Goal: Obtain resource: Download file/media

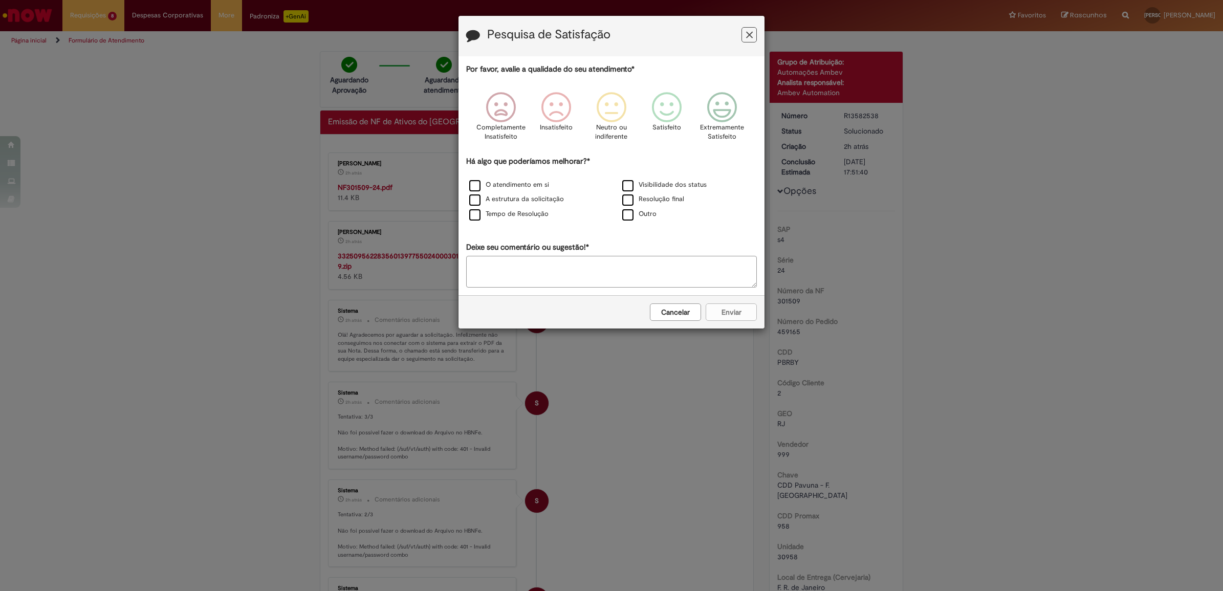
click at [746, 34] on icon "Feedback" at bounding box center [749, 35] width 7 height 11
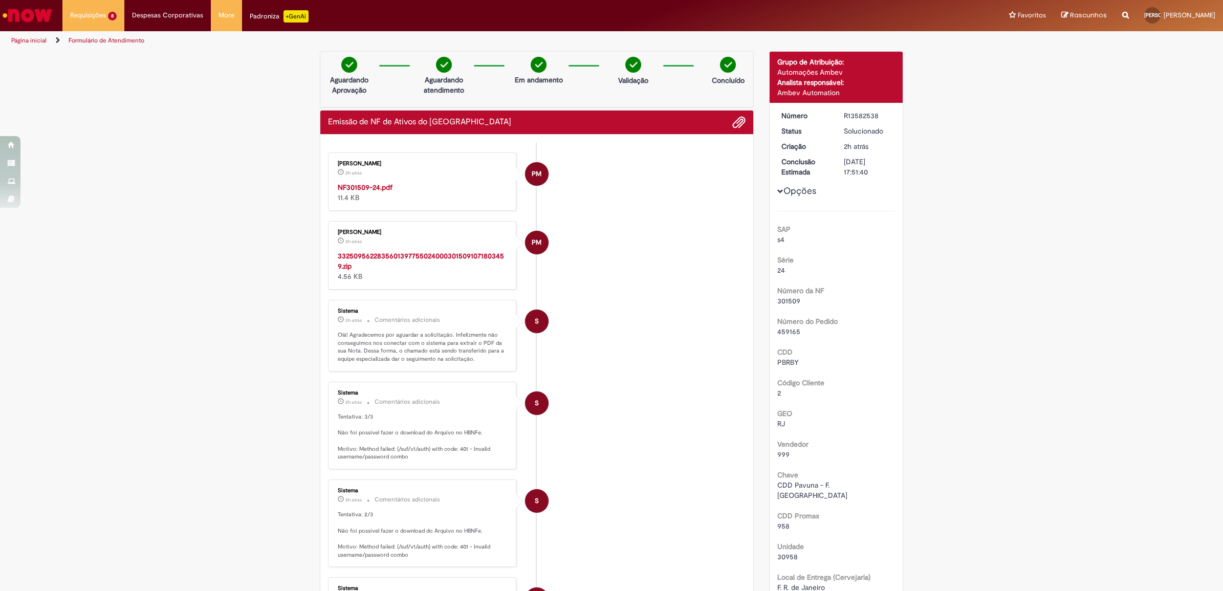
click at [362, 190] on strong "NF301509-24.pdf" at bounding box center [365, 187] width 55 height 9
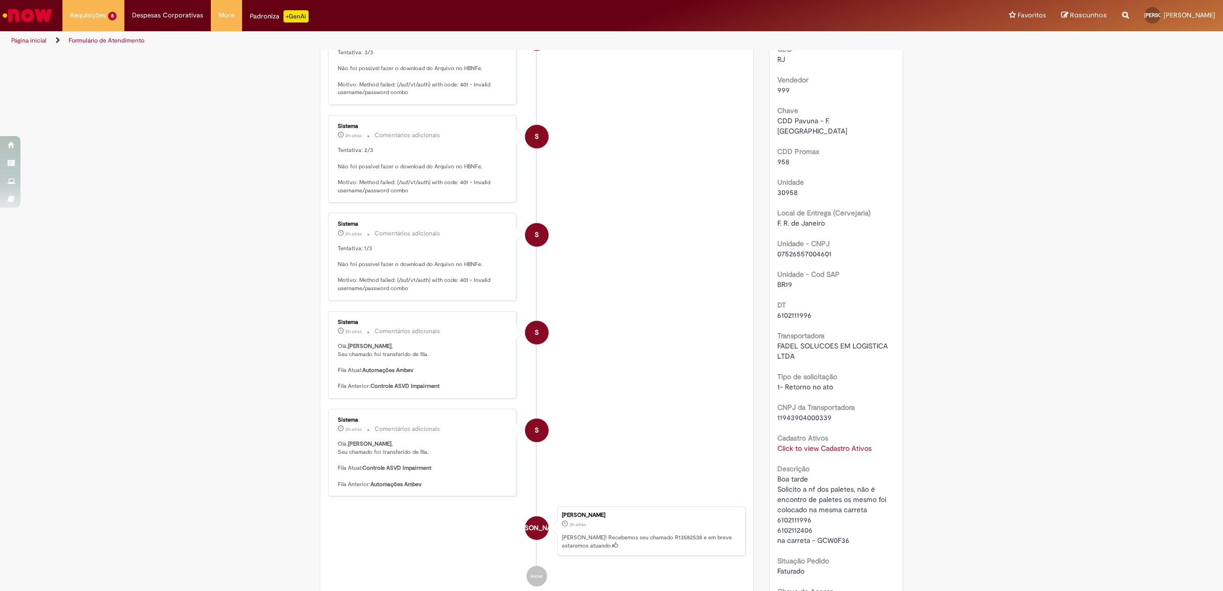
scroll to position [448, 0]
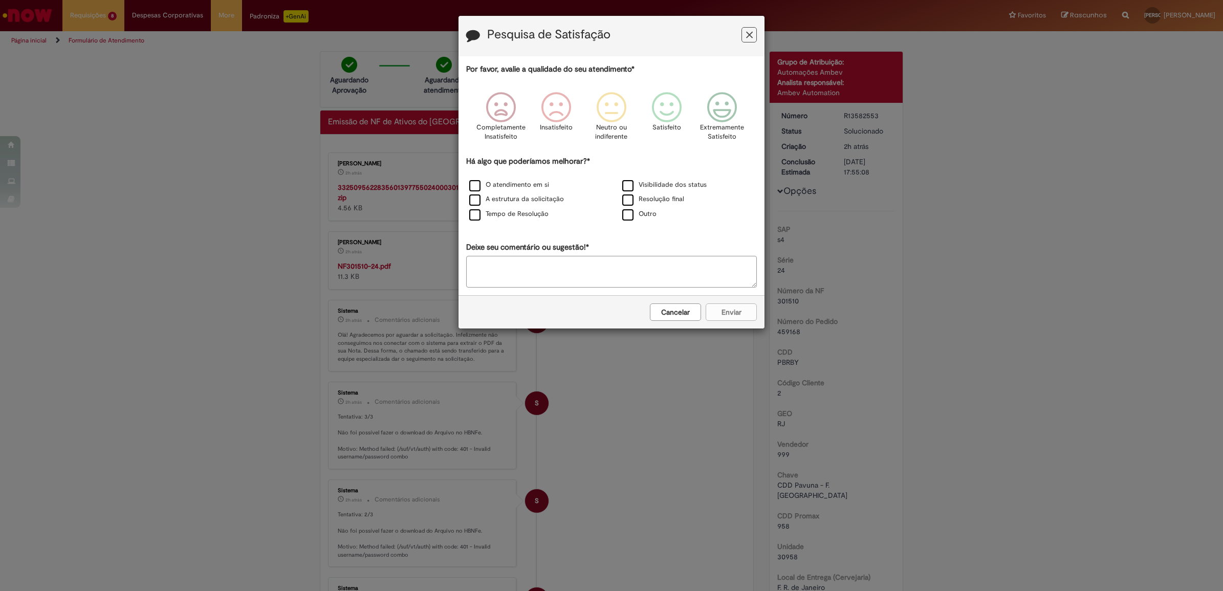
click at [750, 42] on h3 "Pesquisa de Satisfação" at bounding box center [611, 36] width 291 height 16
click at [750, 35] on icon "Feedback" at bounding box center [749, 35] width 7 height 11
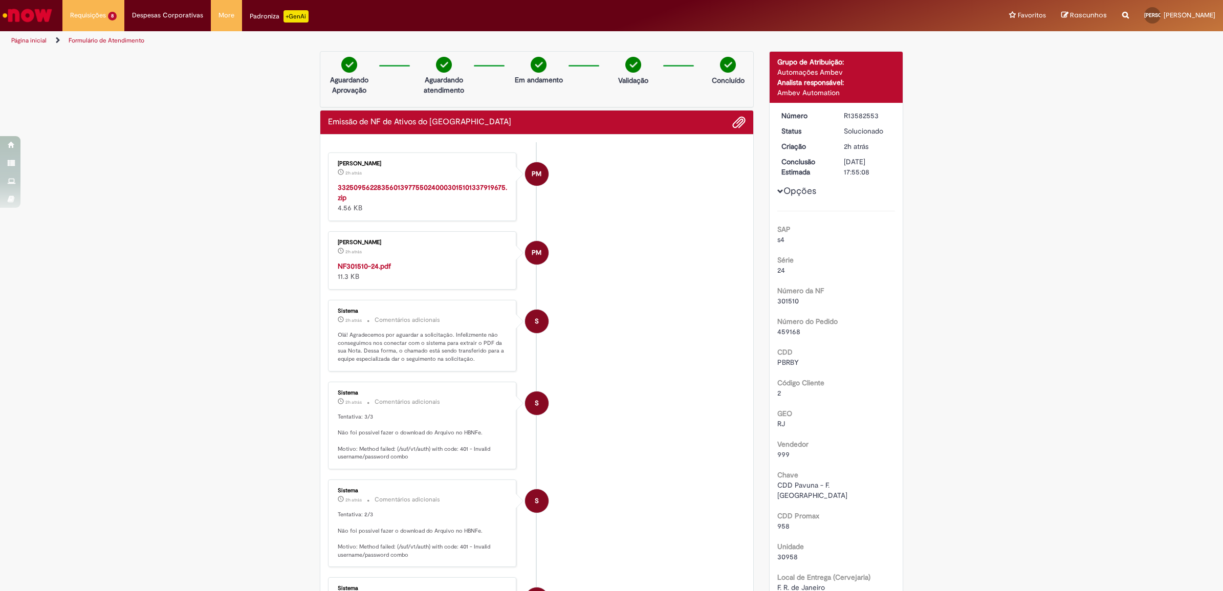
click at [351, 262] on strong "NF301510-24.pdf" at bounding box center [364, 266] width 53 height 9
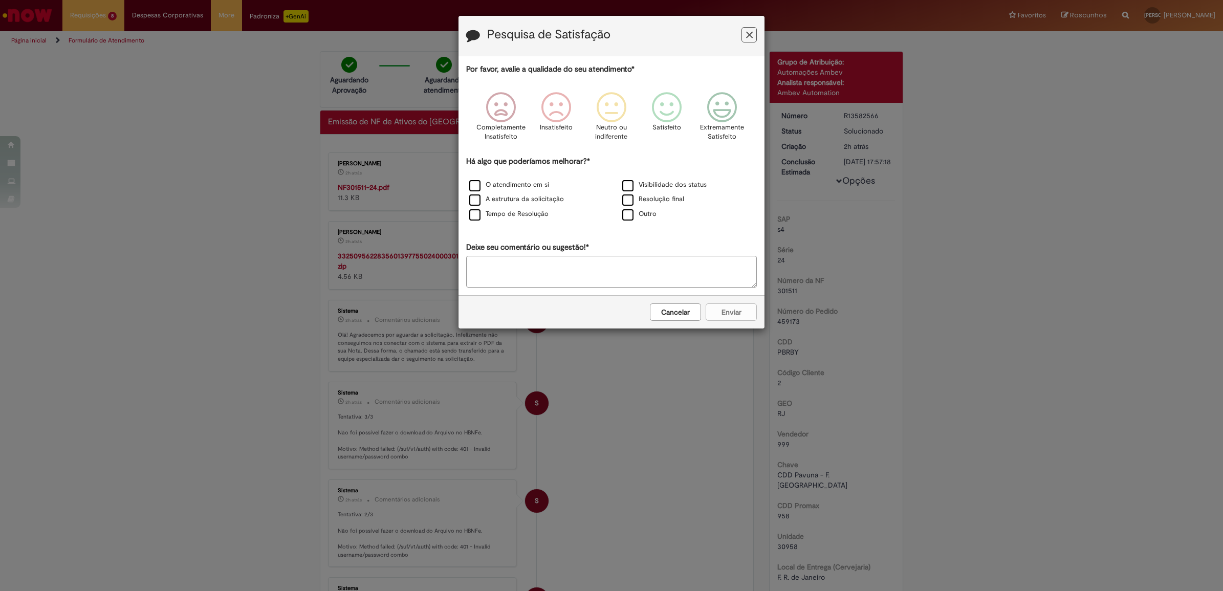
click at [748, 36] on icon "Feedback" at bounding box center [749, 35] width 7 height 11
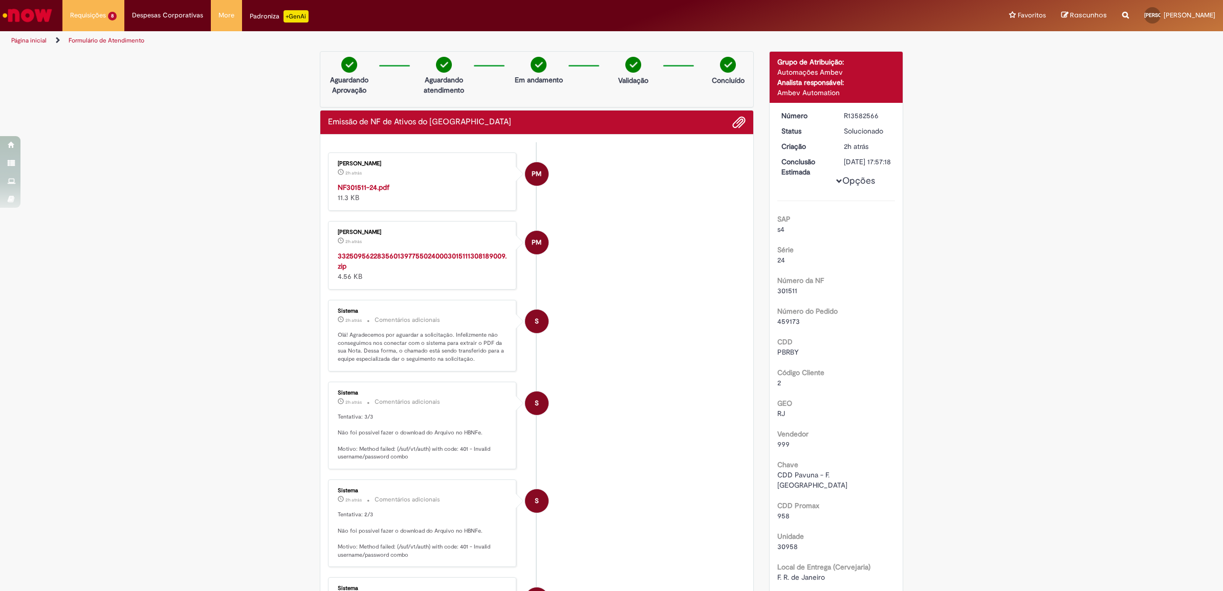
click at [789, 295] on span "301511" at bounding box center [788, 290] width 20 height 9
click at [787, 295] on span "301511" at bounding box center [788, 290] width 20 height 9
copy span "301511"
click at [353, 188] on strong "NF301511-24.pdf" at bounding box center [364, 187] width 52 height 9
